Goal: Information Seeking & Learning: Learn about a topic

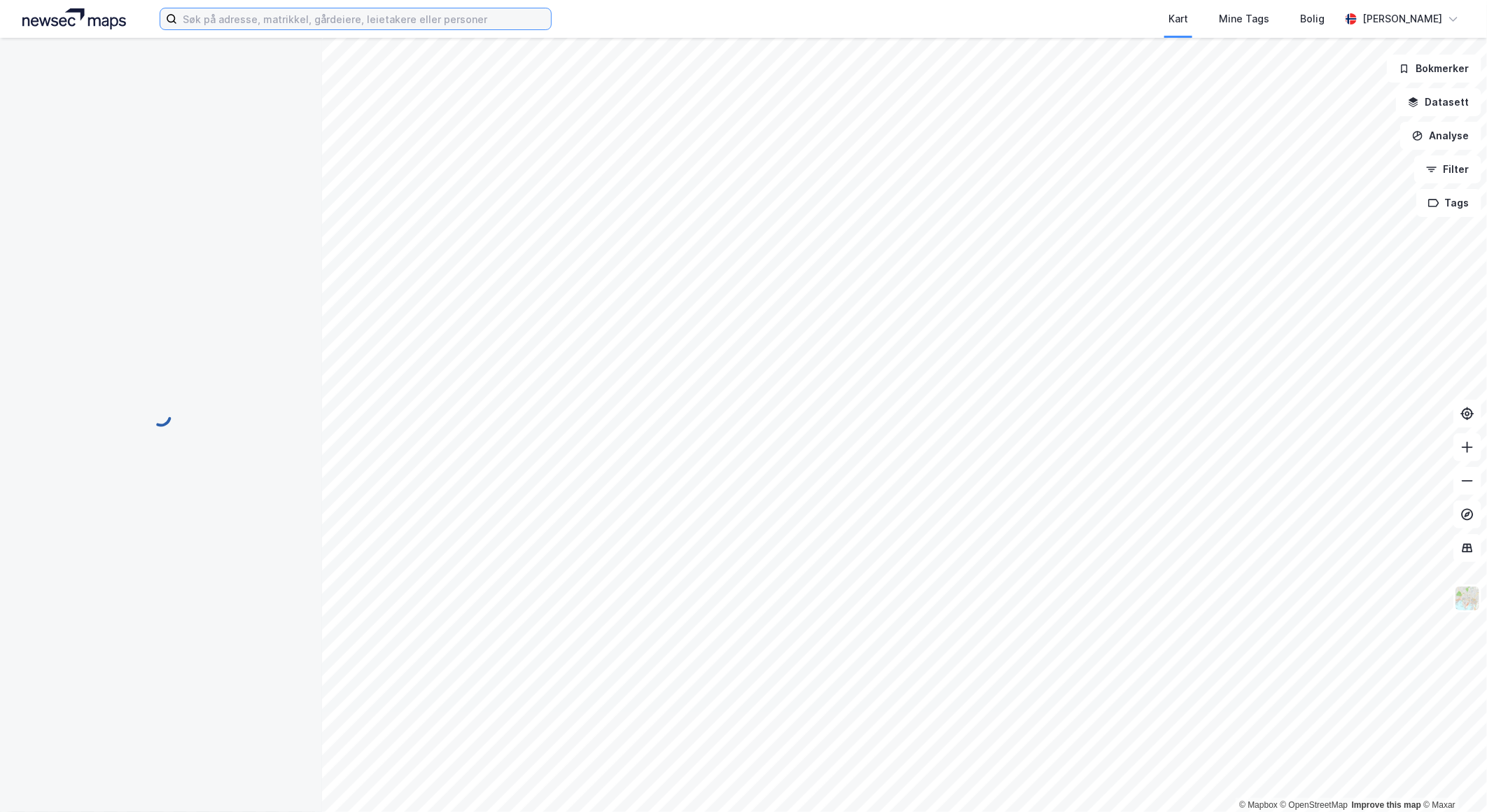
click at [394, 21] on input at bounding box center [364, 19] width 374 height 21
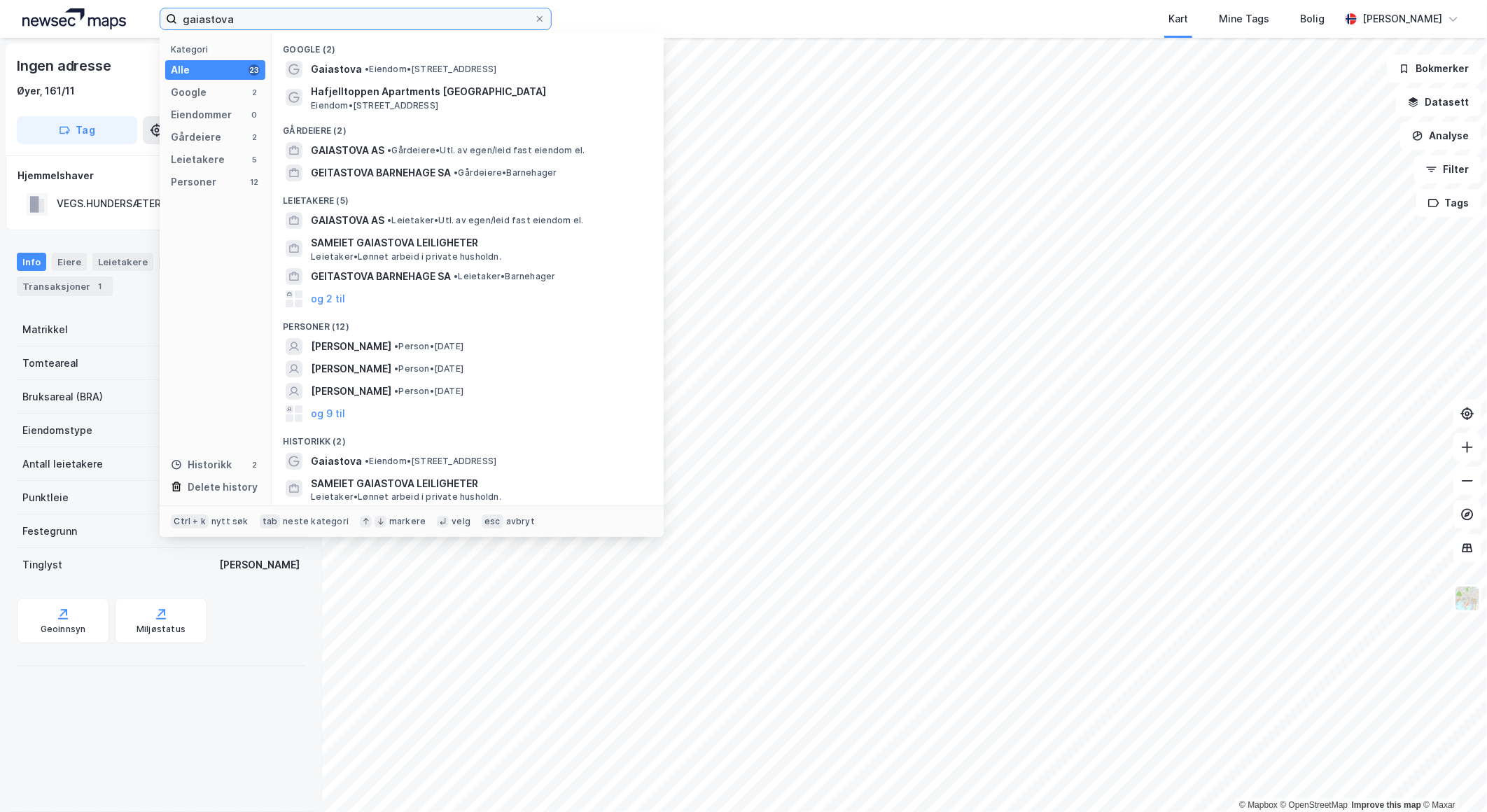
type input "gaiastova"
